Goal: Task Accomplishment & Management: Manage account settings

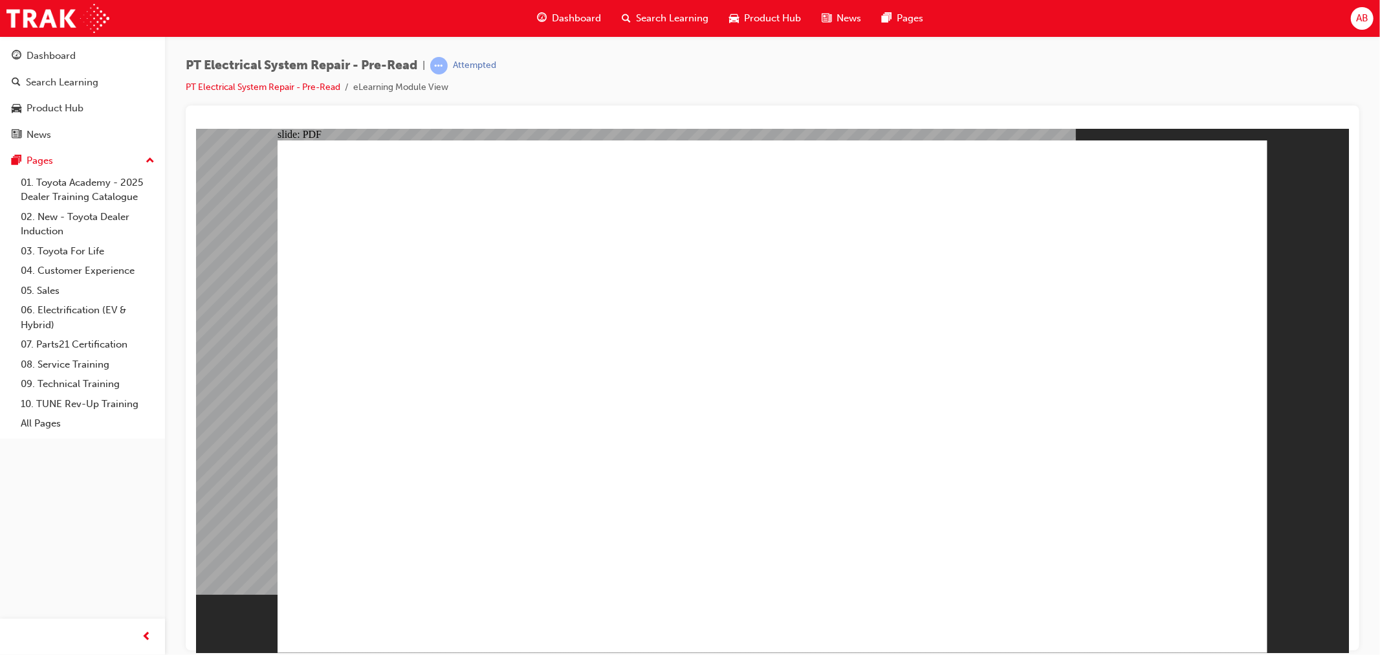
click at [589, 19] on span "Dashboard" at bounding box center [576, 18] width 49 height 15
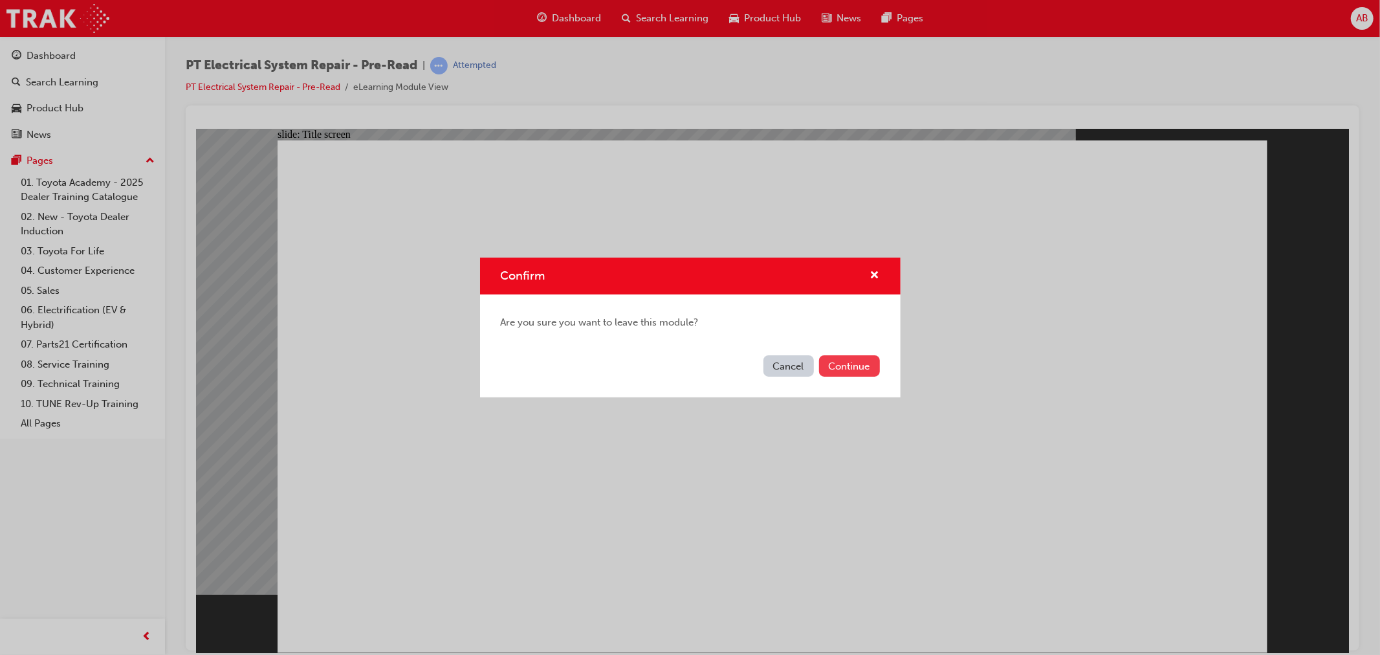
click at [856, 360] on button "Continue" at bounding box center [849, 365] width 61 height 21
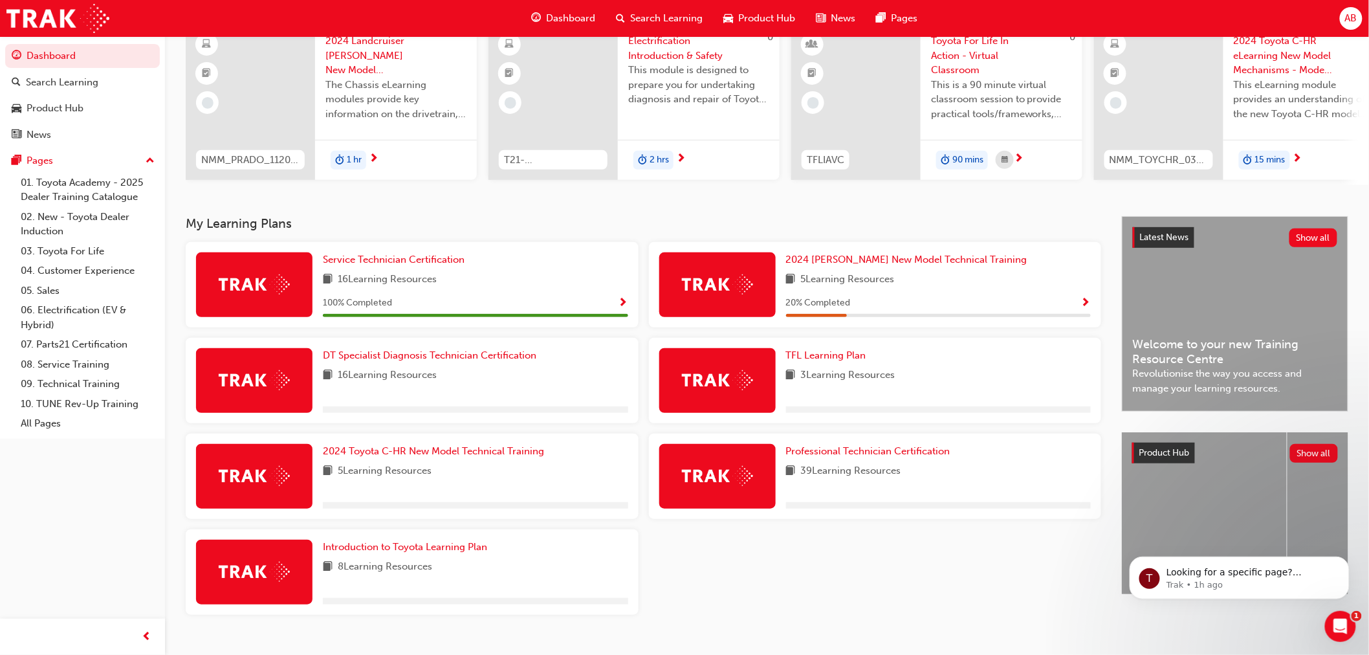
scroll to position [140, 0]
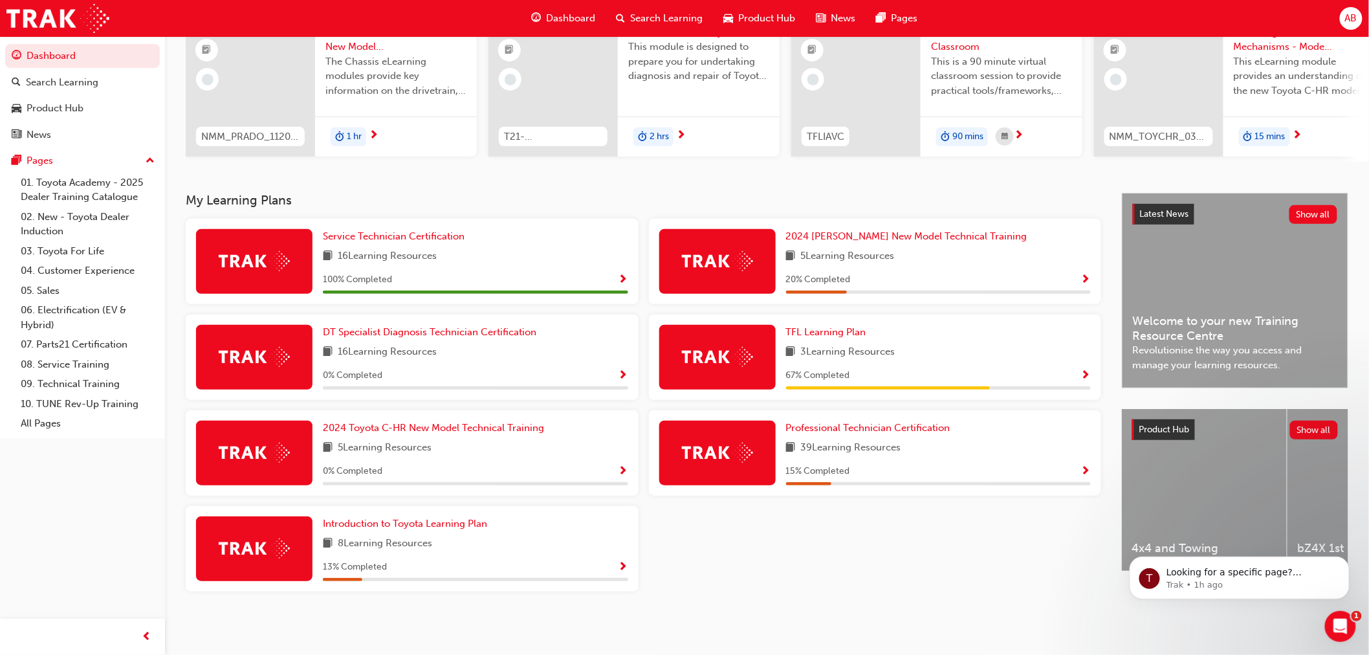
click at [624, 373] on span "Show Progress" at bounding box center [623, 376] width 10 height 12
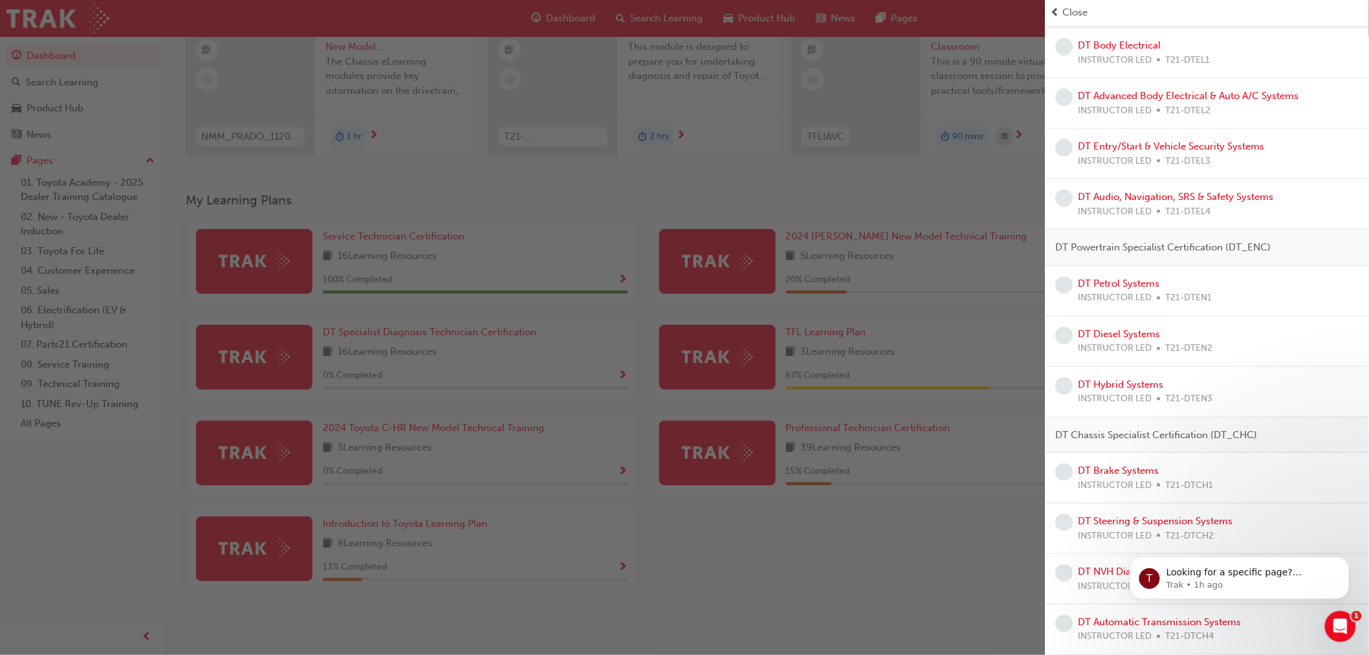
scroll to position [402, 0]
drag, startPoint x: 785, startPoint y: 558, endPoint x: 765, endPoint y: 556, distance: 19.4
click at [784, 558] on div "button" at bounding box center [522, 327] width 1045 height 655
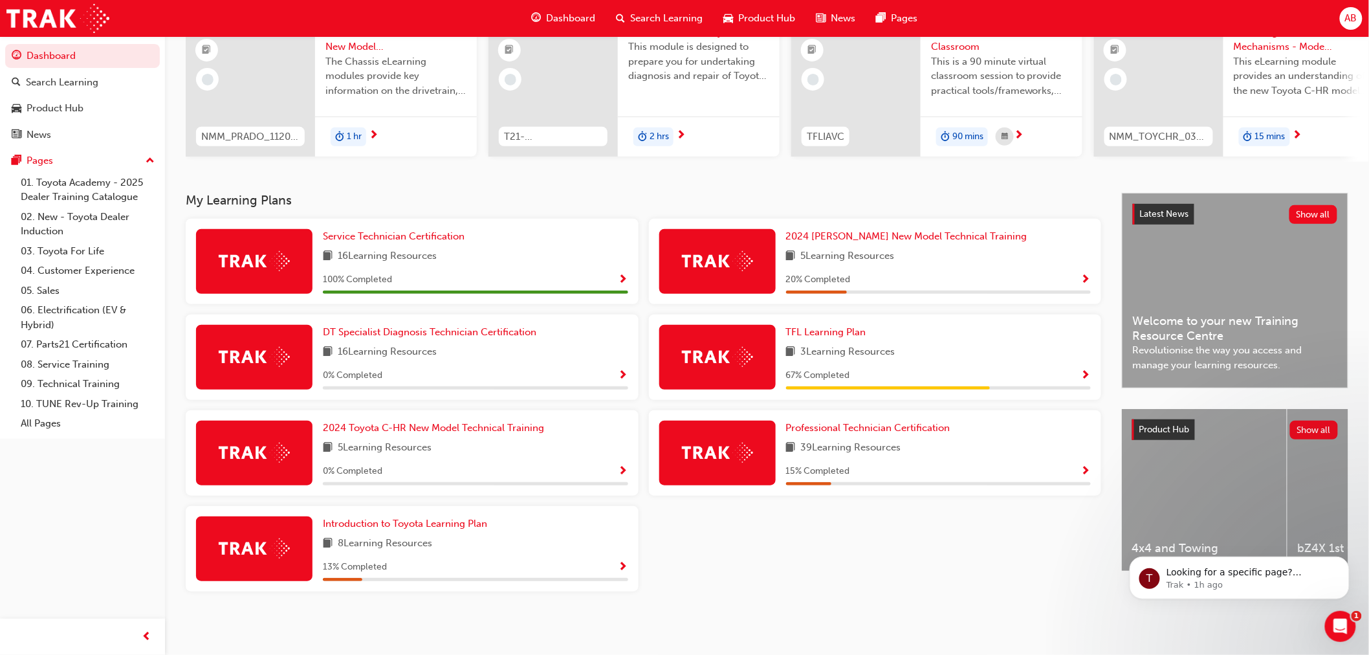
click at [1088, 473] on span "Show Progress" at bounding box center [1086, 472] width 10 height 12
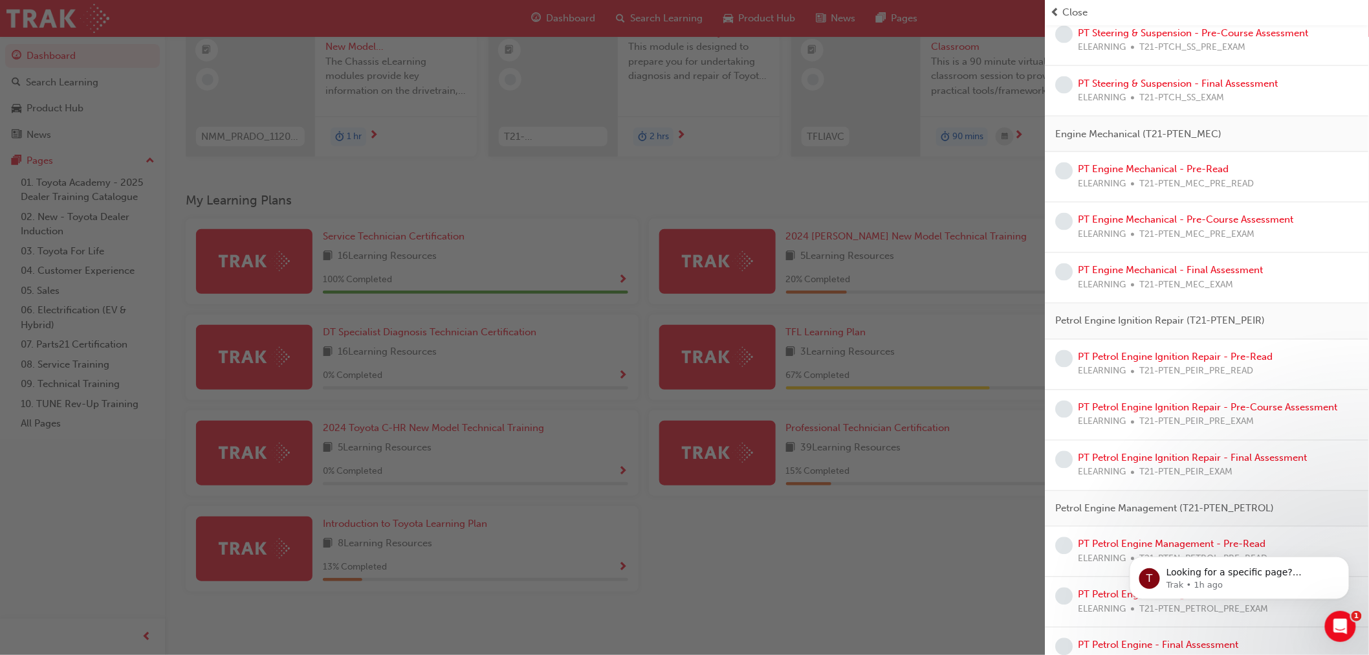
scroll to position [934, 0]
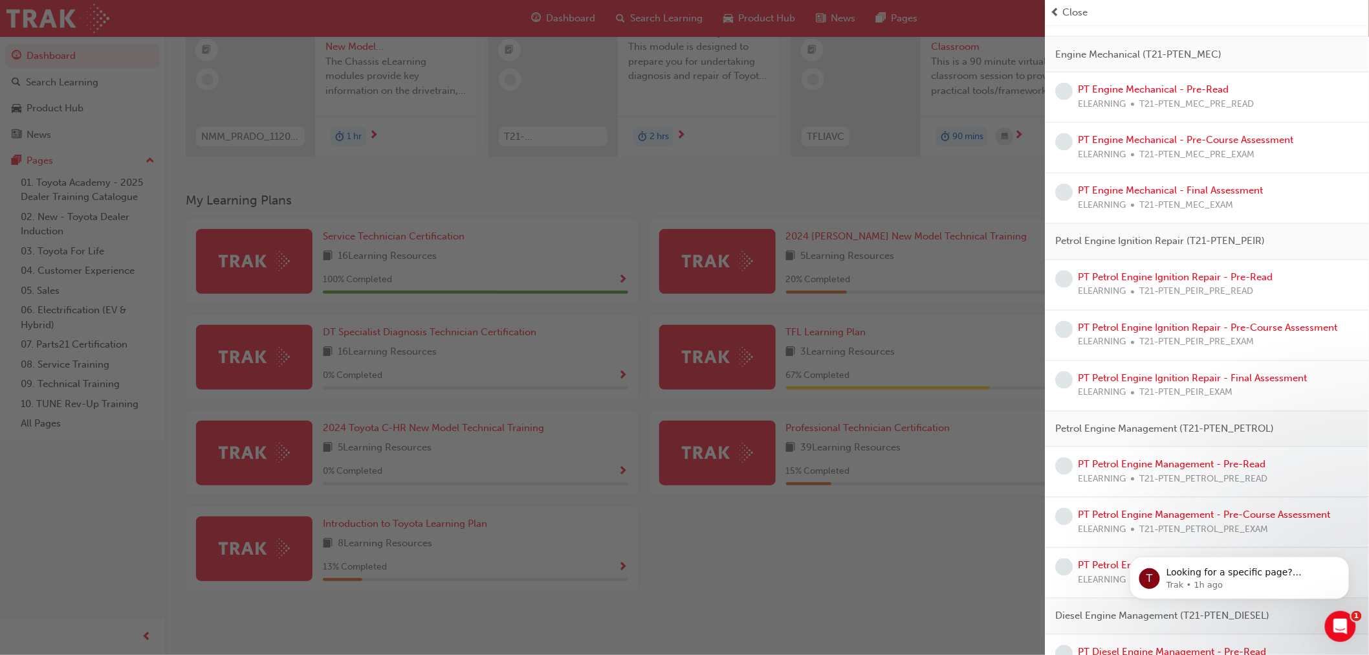
click at [849, 585] on div "button" at bounding box center [522, 327] width 1045 height 655
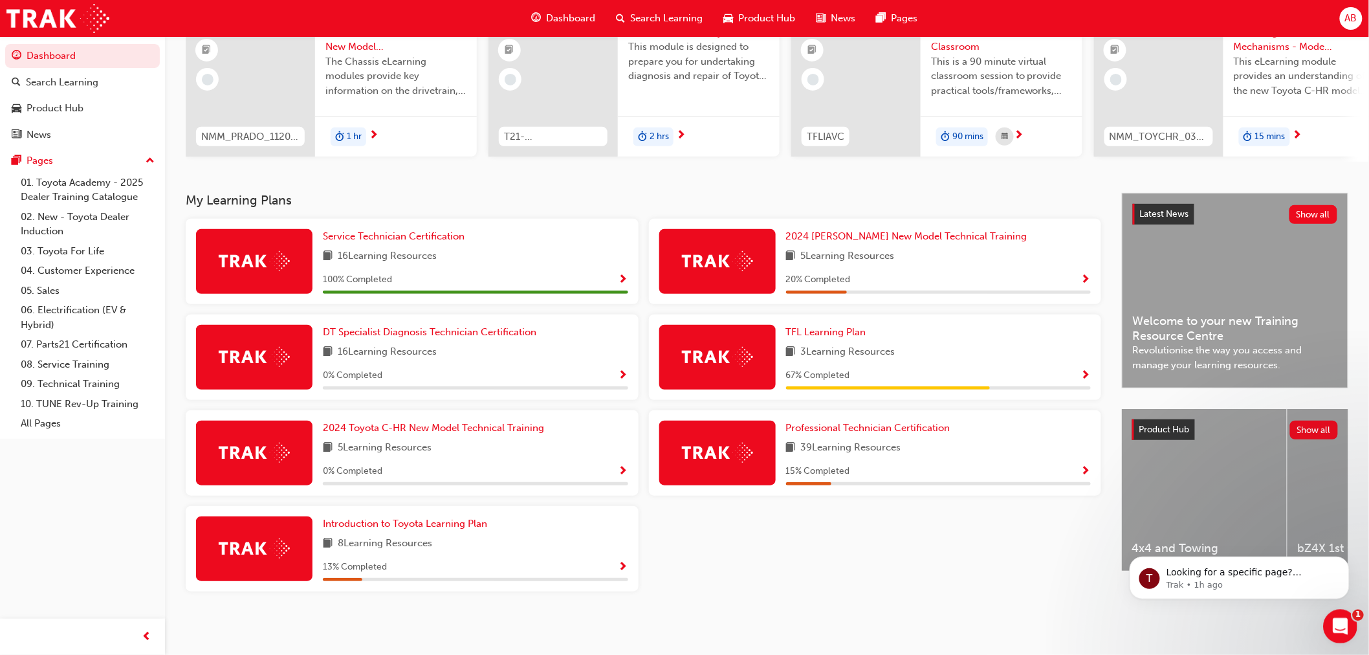
click at [1340, 623] on icon "Open Intercom Messenger" at bounding box center [1337, 624] width 21 height 21
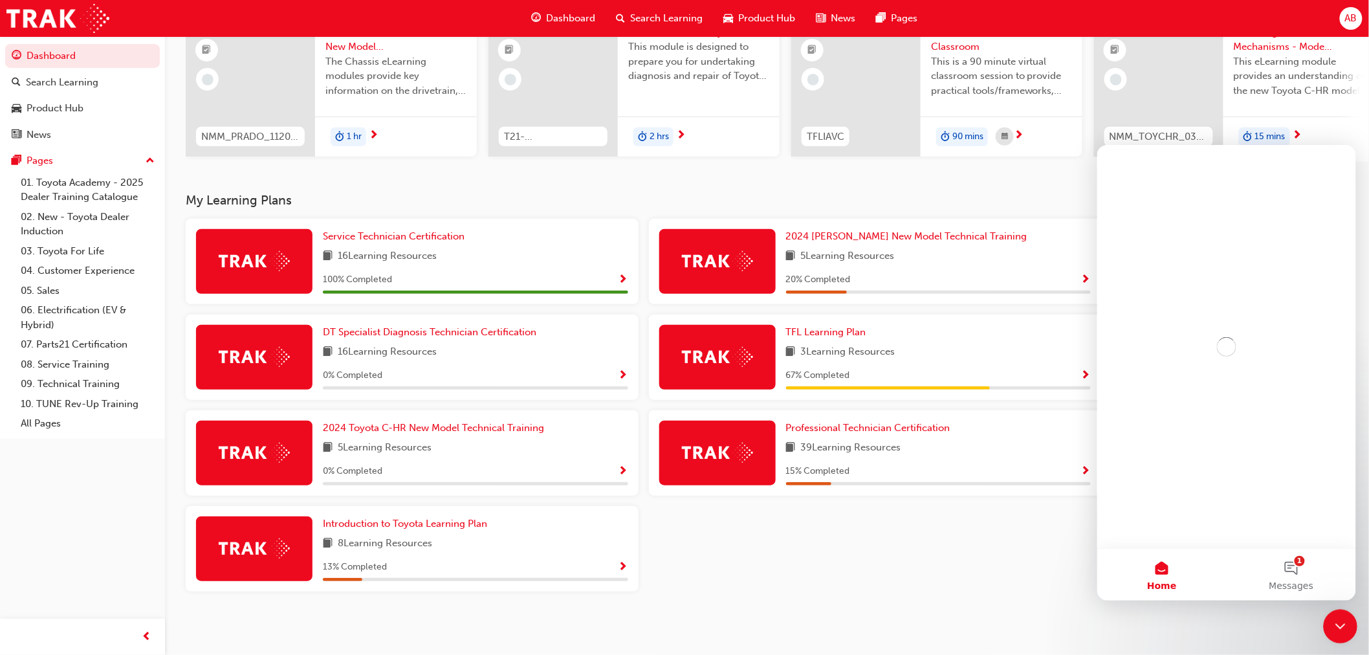
scroll to position [0, 0]
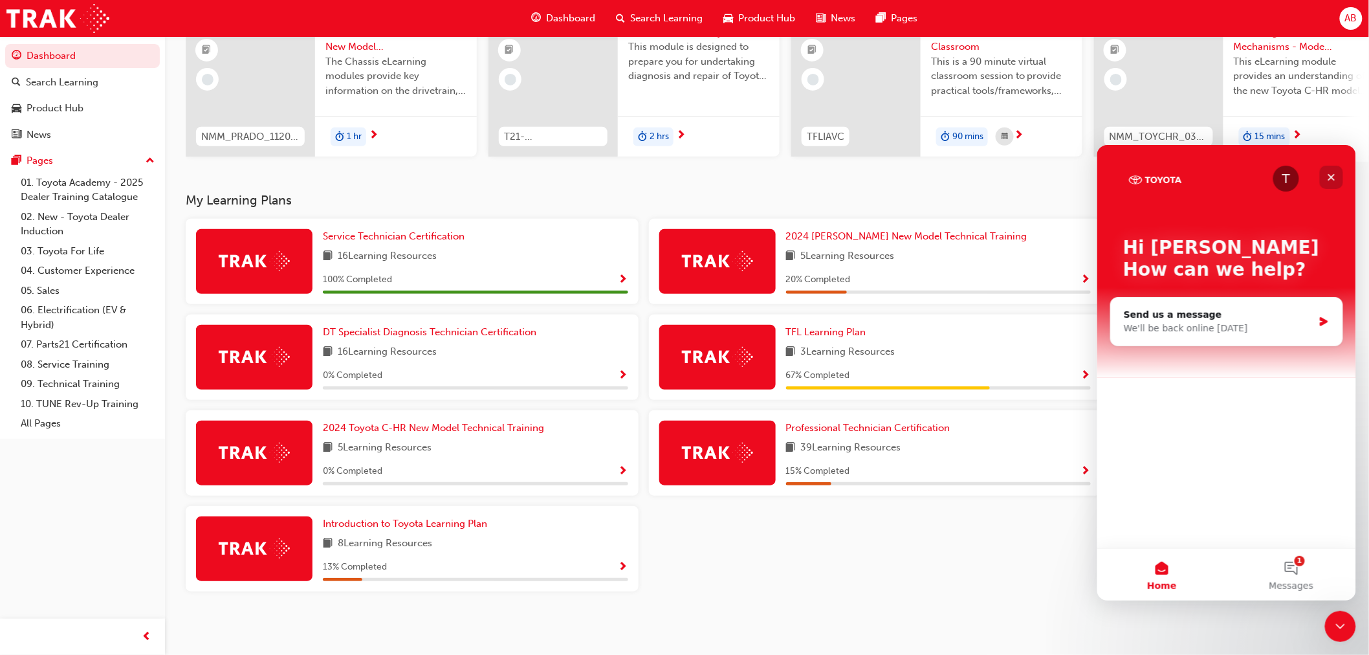
click at [1332, 175] on icon "Close" at bounding box center [1330, 176] width 7 height 7
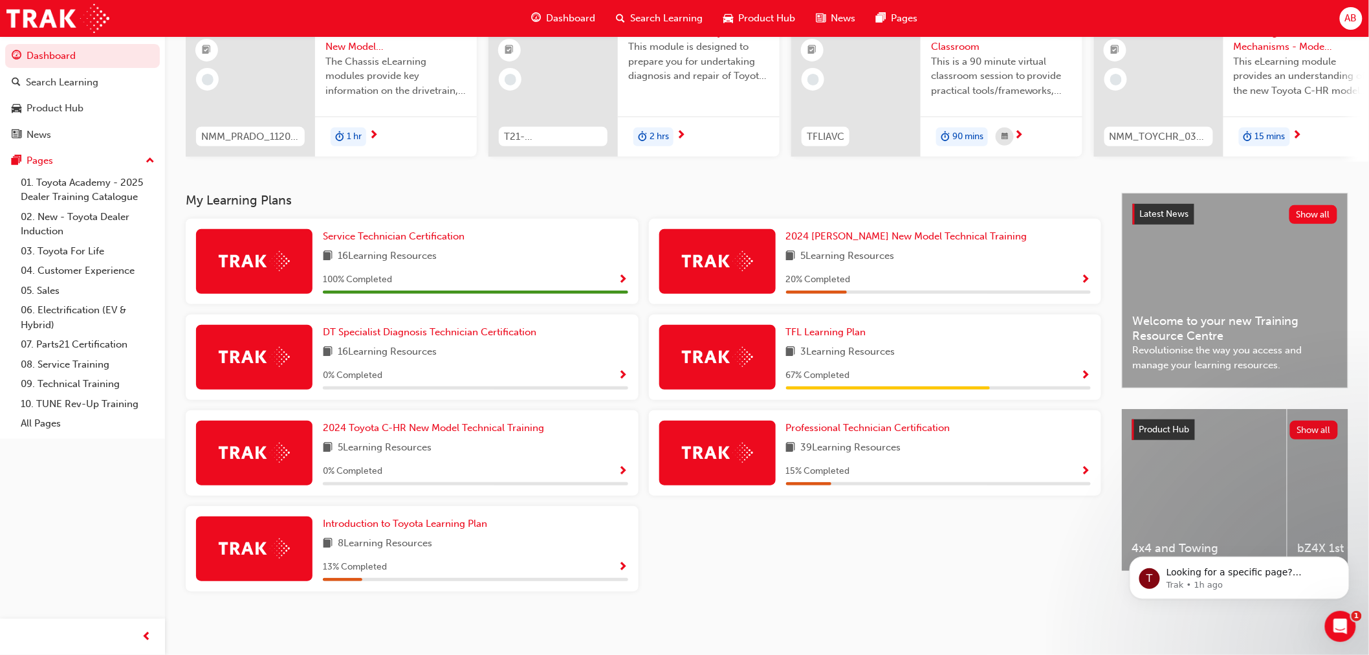
click at [1343, 20] on div "AB" at bounding box center [1351, 18] width 23 height 23
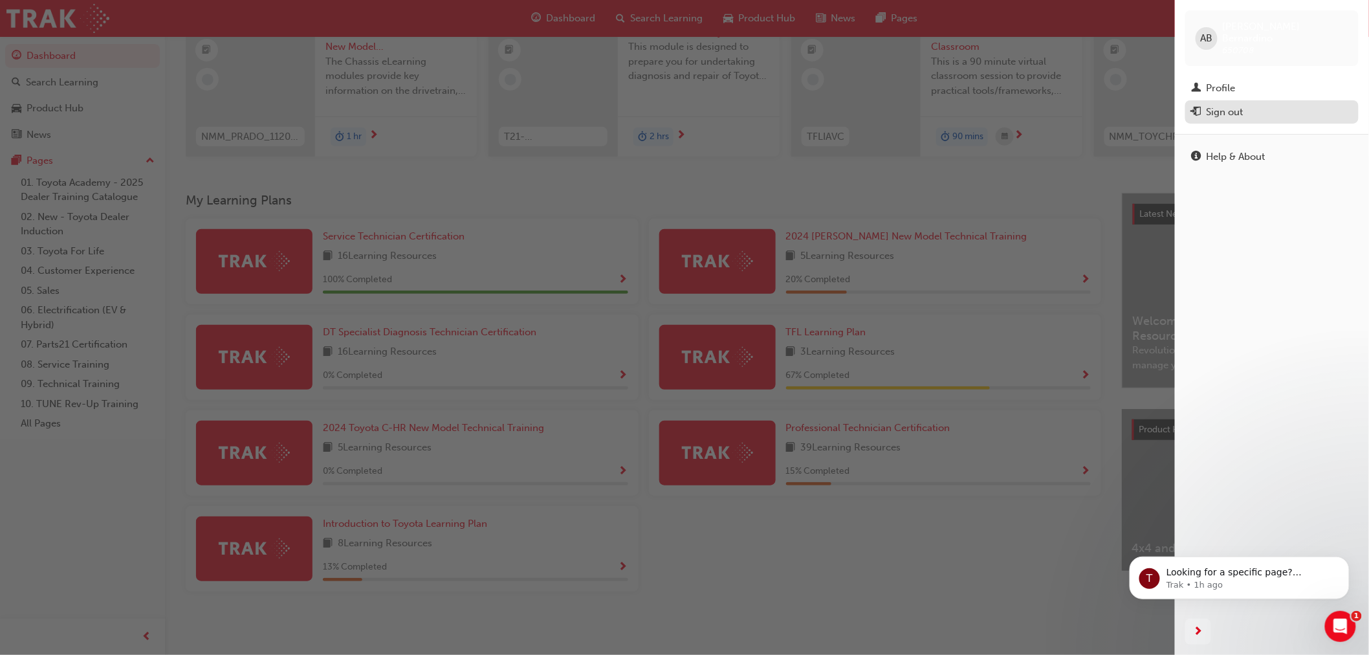
click at [1231, 105] on div "Sign out" at bounding box center [1224, 112] width 37 height 15
